Goal: Check status

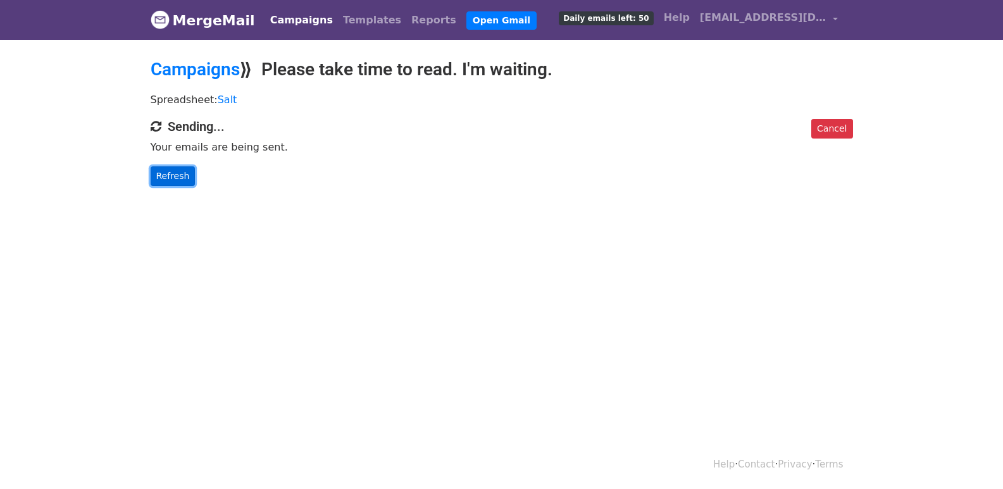
click at [160, 174] on link "Refresh" at bounding box center [173, 176] width 45 height 20
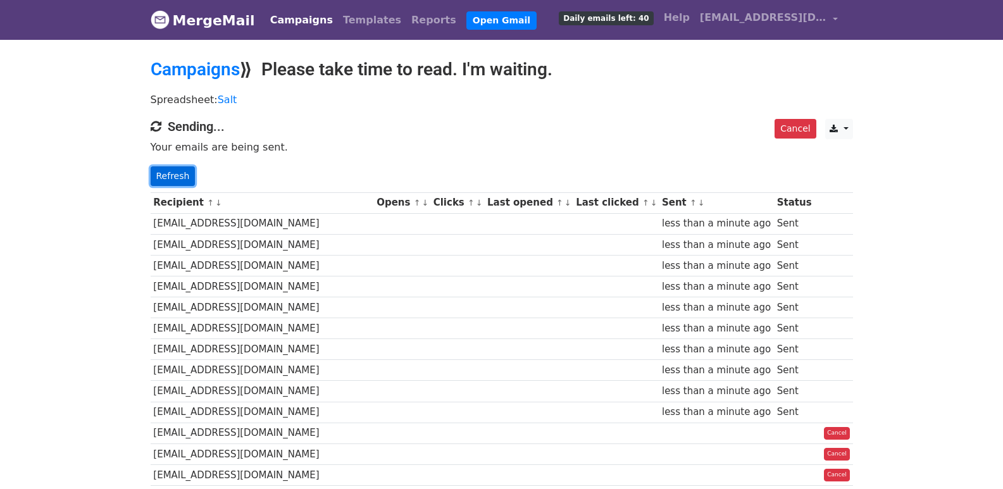
click at [162, 174] on link "Refresh" at bounding box center [173, 176] width 45 height 20
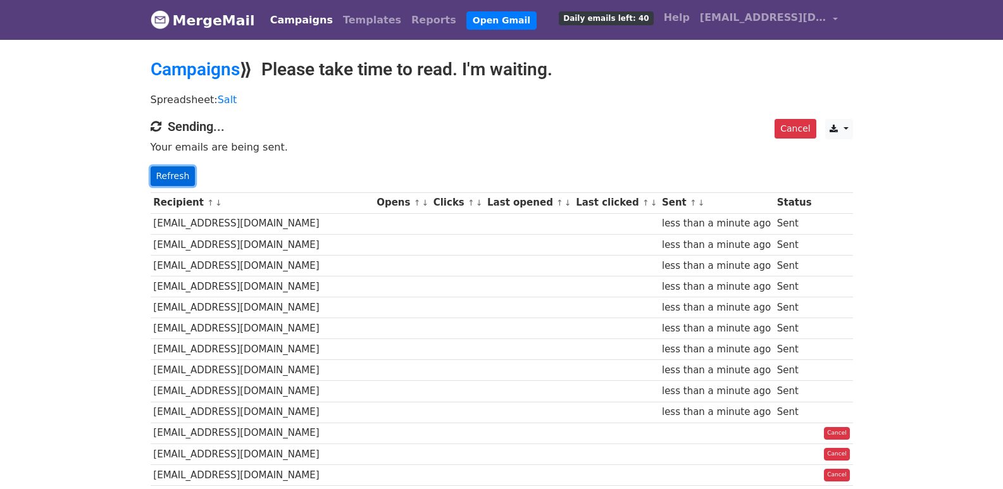
click at [162, 174] on link "Refresh" at bounding box center [173, 176] width 45 height 20
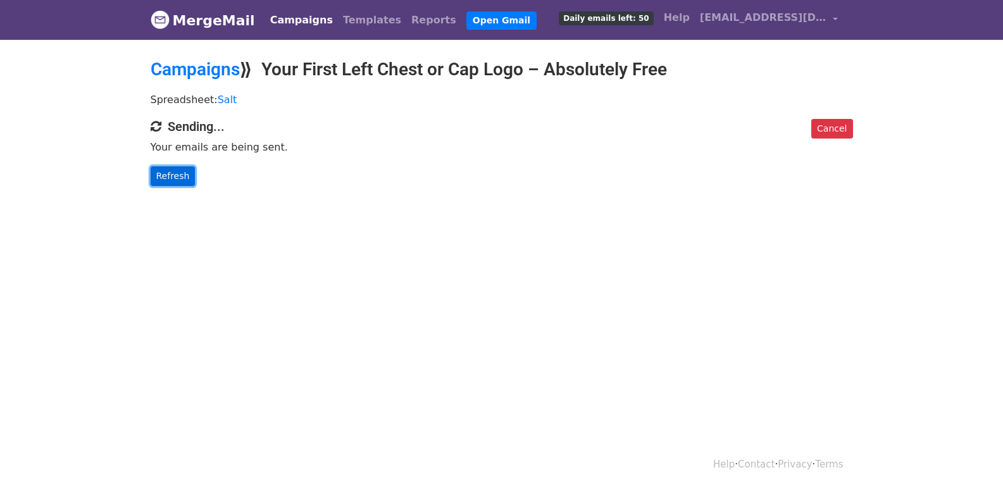
click at [181, 180] on link "Refresh" at bounding box center [173, 176] width 45 height 20
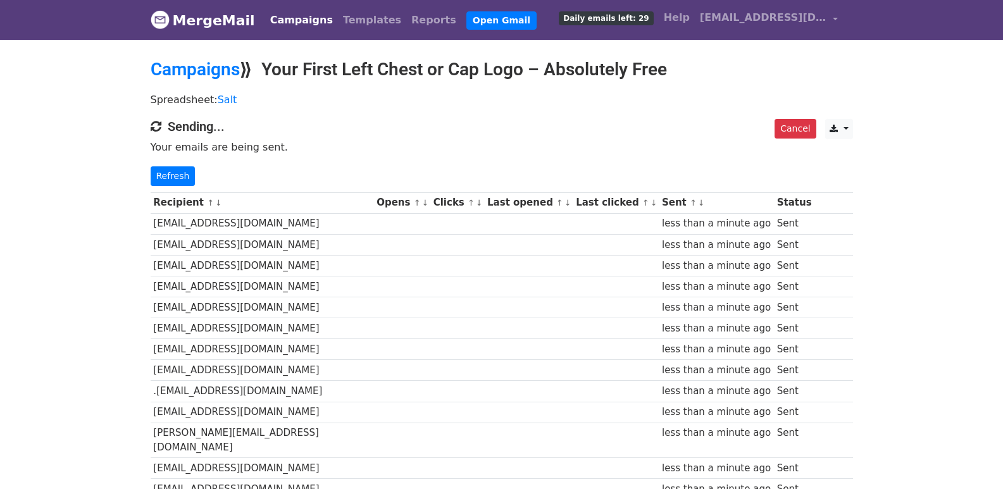
click at [173, 163] on div "Cancel CSV Excel Sending... Your emails are being sent. Refresh" at bounding box center [501, 152] width 721 height 67
click at [175, 168] on link "Refresh" at bounding box center [173, 176] width 45 height 20
